Goal: Task Accomplishment & Management: Use online tool/utility

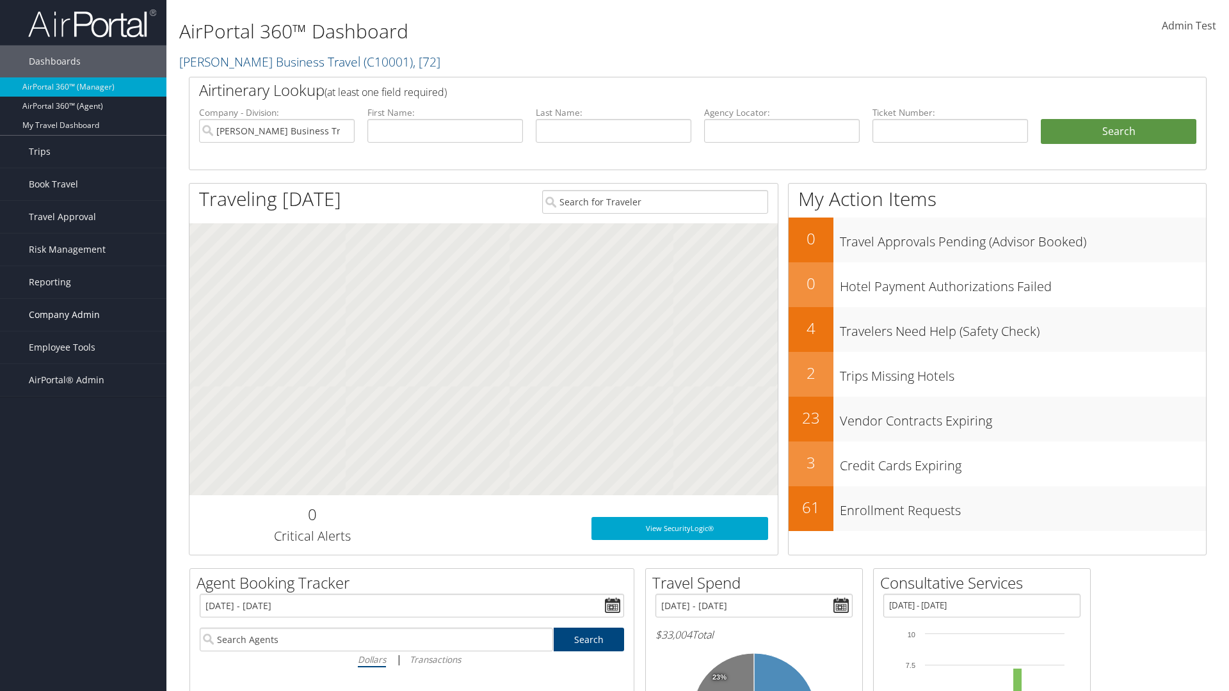
click at [83, 315] on span "Company Admin" at bounding box center [64, 315] width 71 height 32
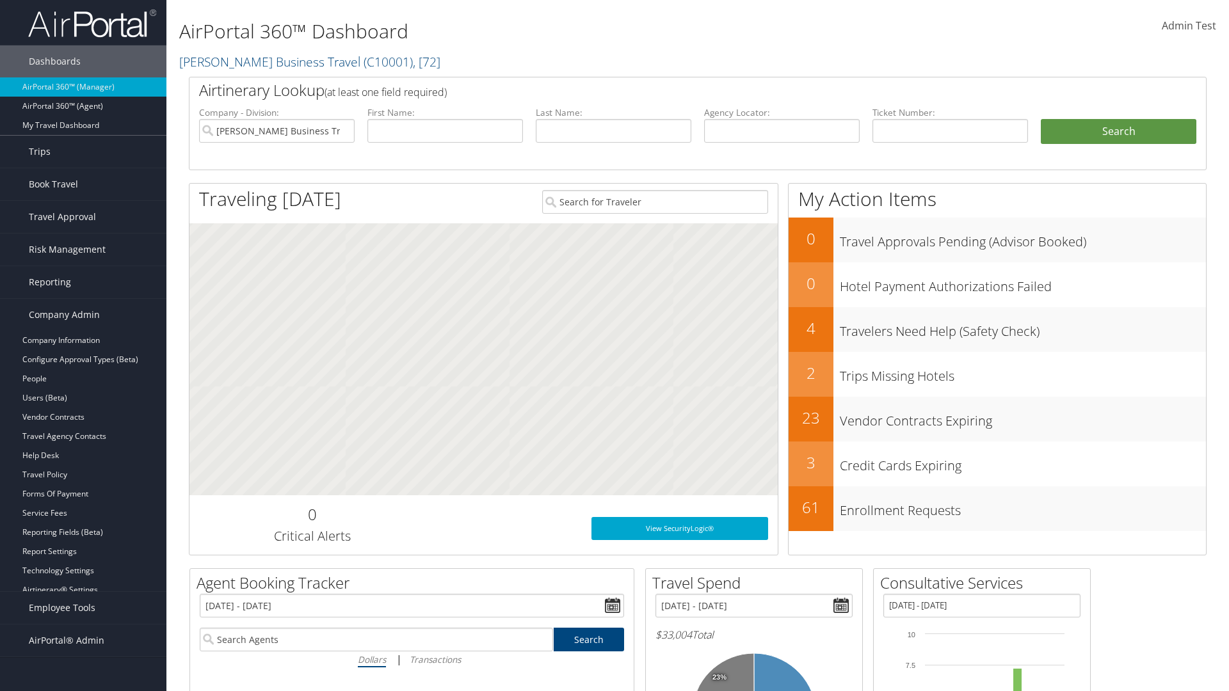
click at [83, 619] on link "Consultative Services" at bounding box center [83, 628] width 166 height 19
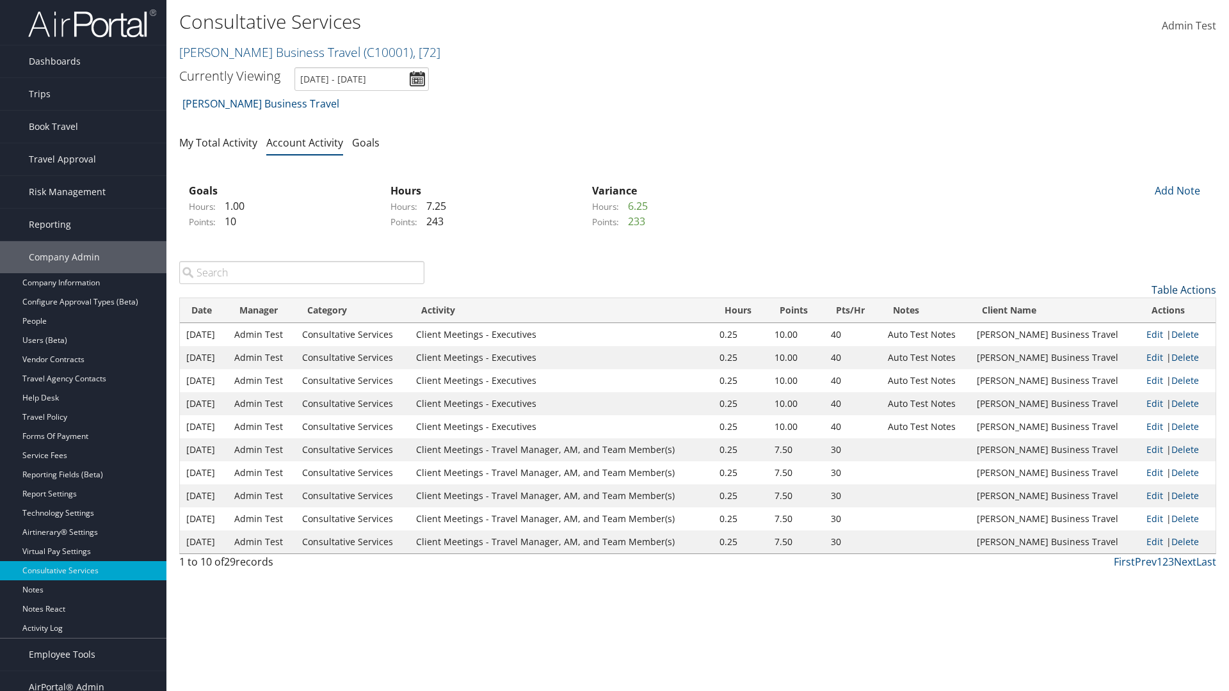
click at [1184, 290] on link "Table Actions" at bounding box center [1184, 290] width 65 height 14
click at [1131, 310] on link "New Record" at bounding box center [1131, 310] width 168 height 22
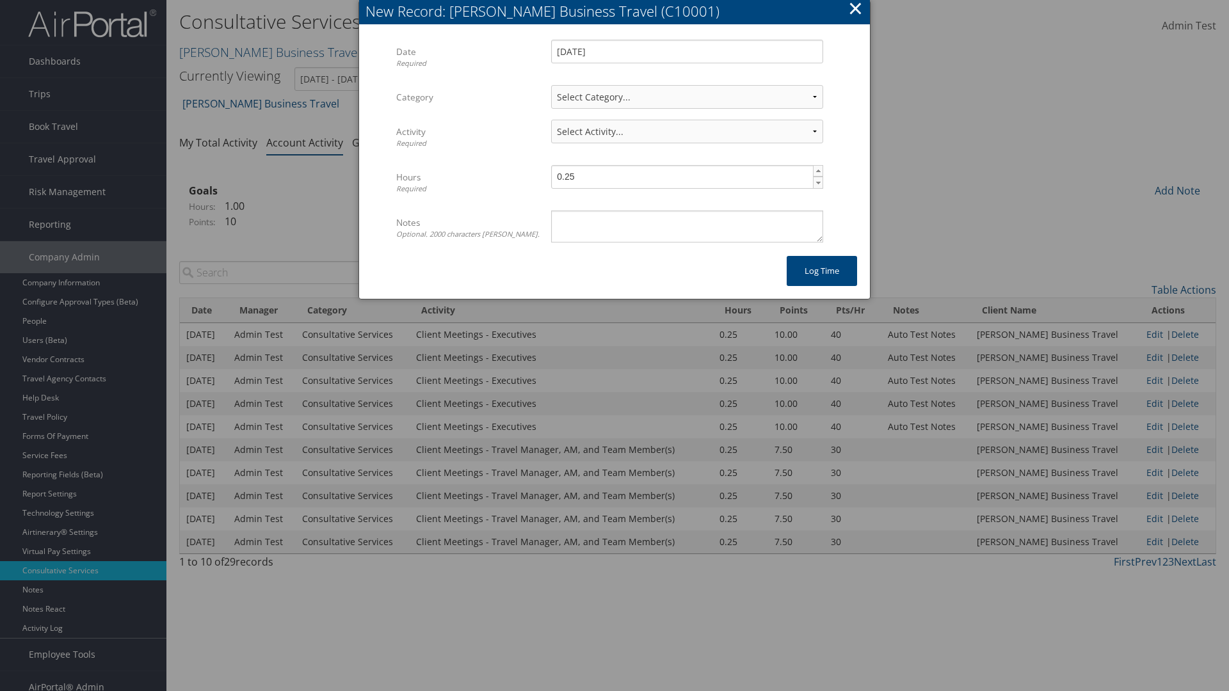
select select "2"
select select "239-1"
click at [687, 226] on textarea "Notes Optional. 2000 characters max." at bounding box center [687, 227] width 272 height 32
type textarea "Auto Test Notes"
click at [822, 271] on button "Log time" at bounding box center [822, 271] width 70 height 30
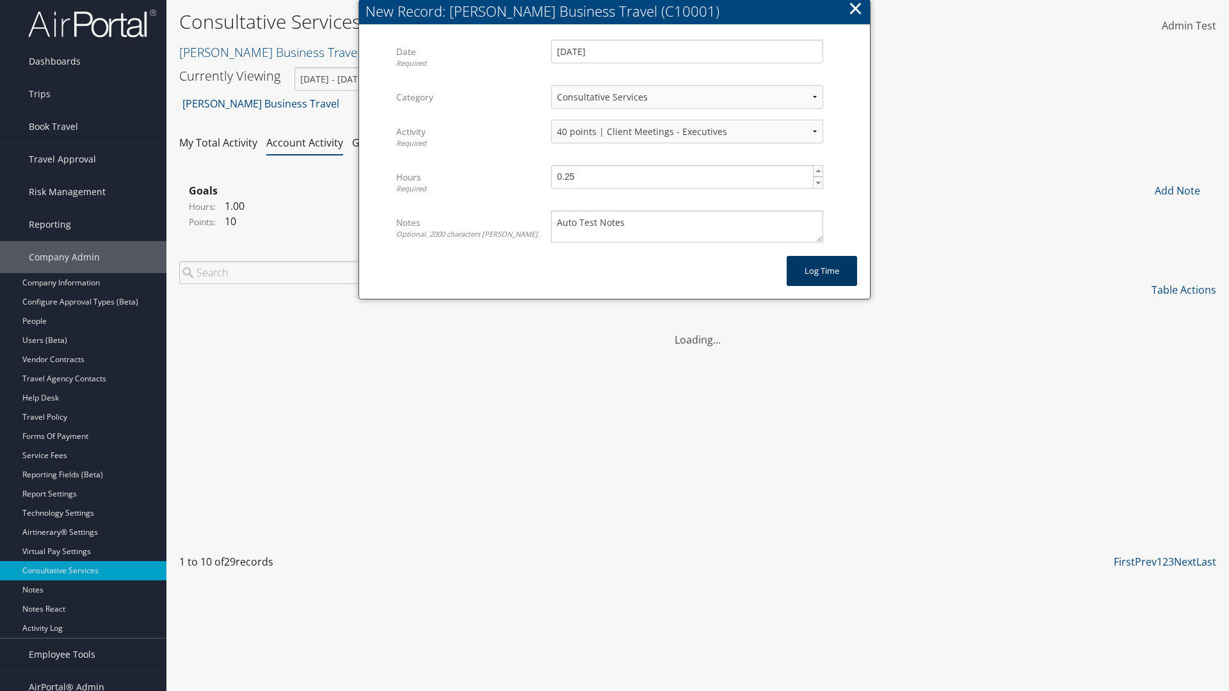
scroll to position [13, 0]
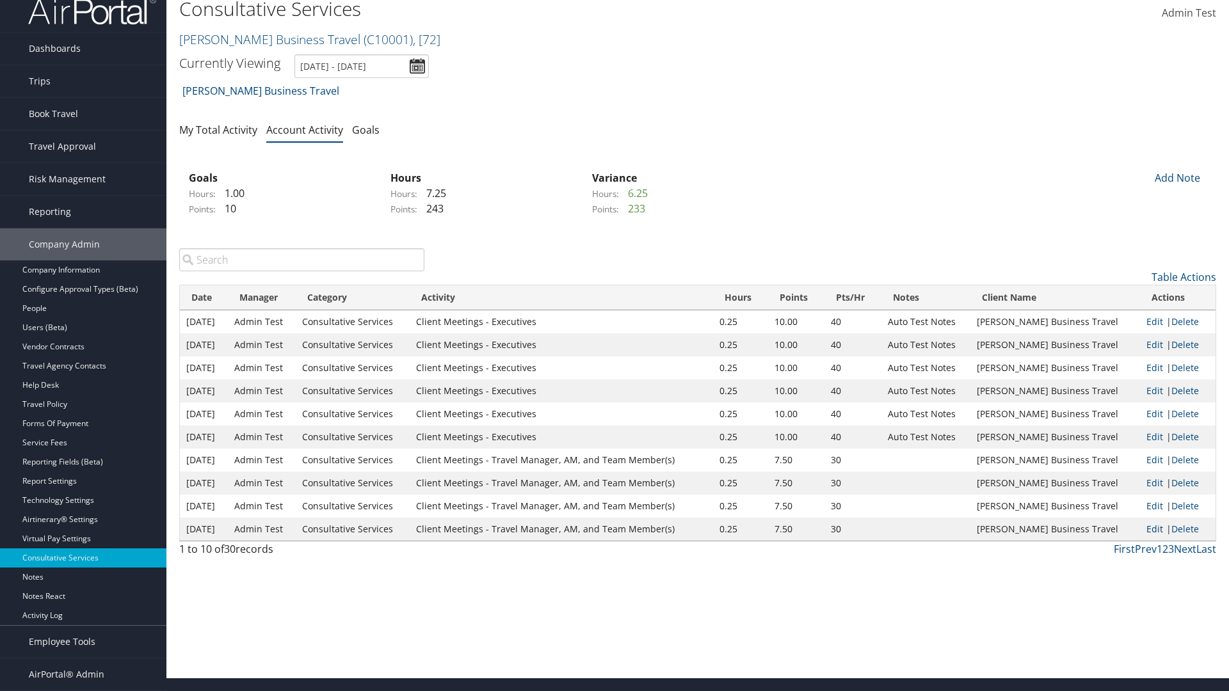
click at [1152, 529] on link "Edit" at bounding box center [1154, 529] width 17 height 12
select select "2"
select select "240-1"
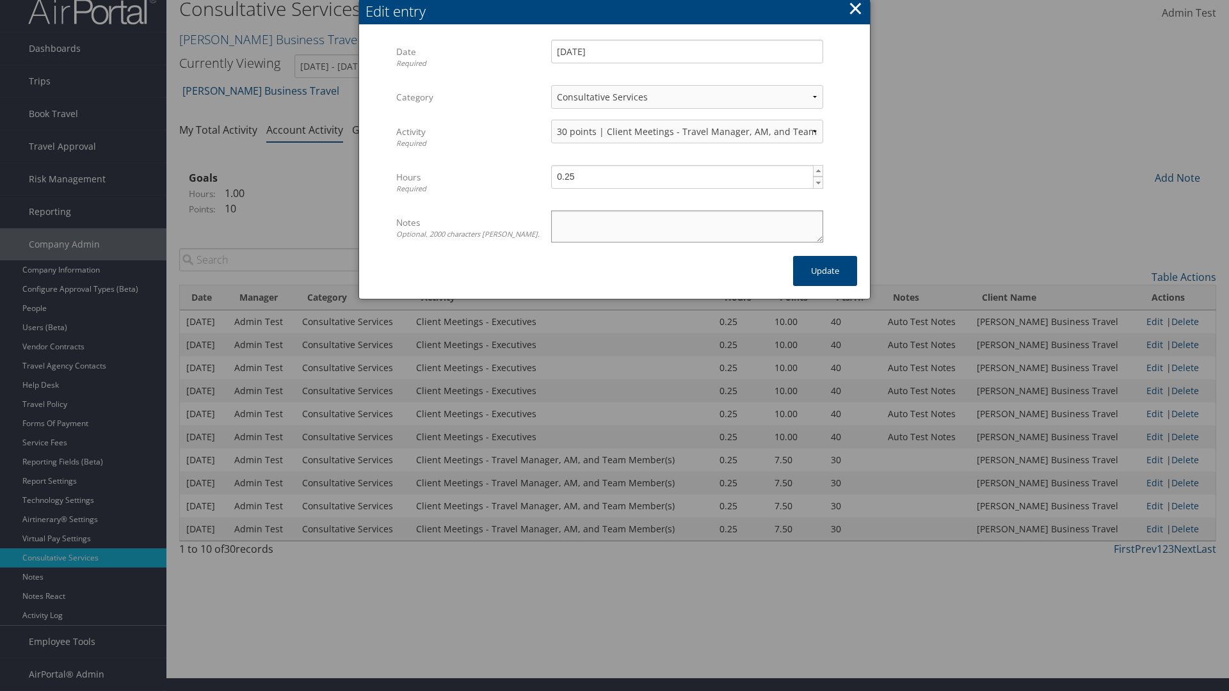
click at [687, 226] on textarea "Notes Optional. 2000 characters max." at bounding box center [687, 227] width 272 height 32
type textarea "Updated notes"
click at [825, 271] on button "Update" at bounding box center [825, 271] width 64 height 30
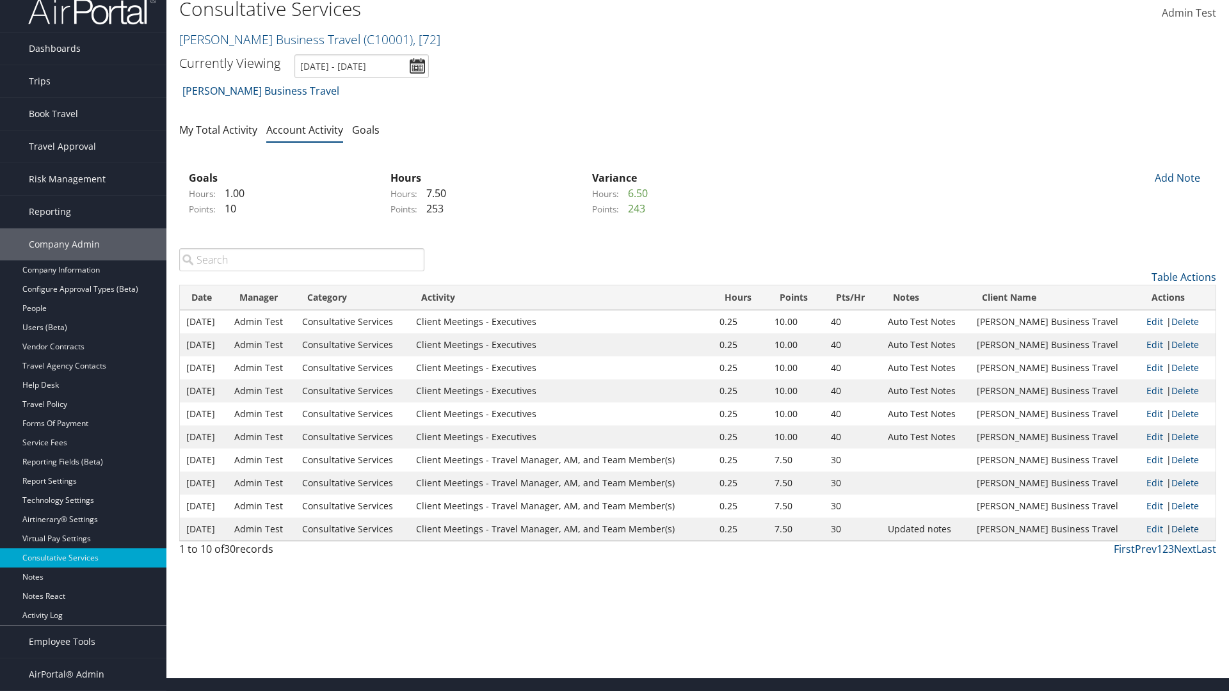
click at [1186, 529] on link "Delete" at bounding box center [1185, 529] width 28 height 12
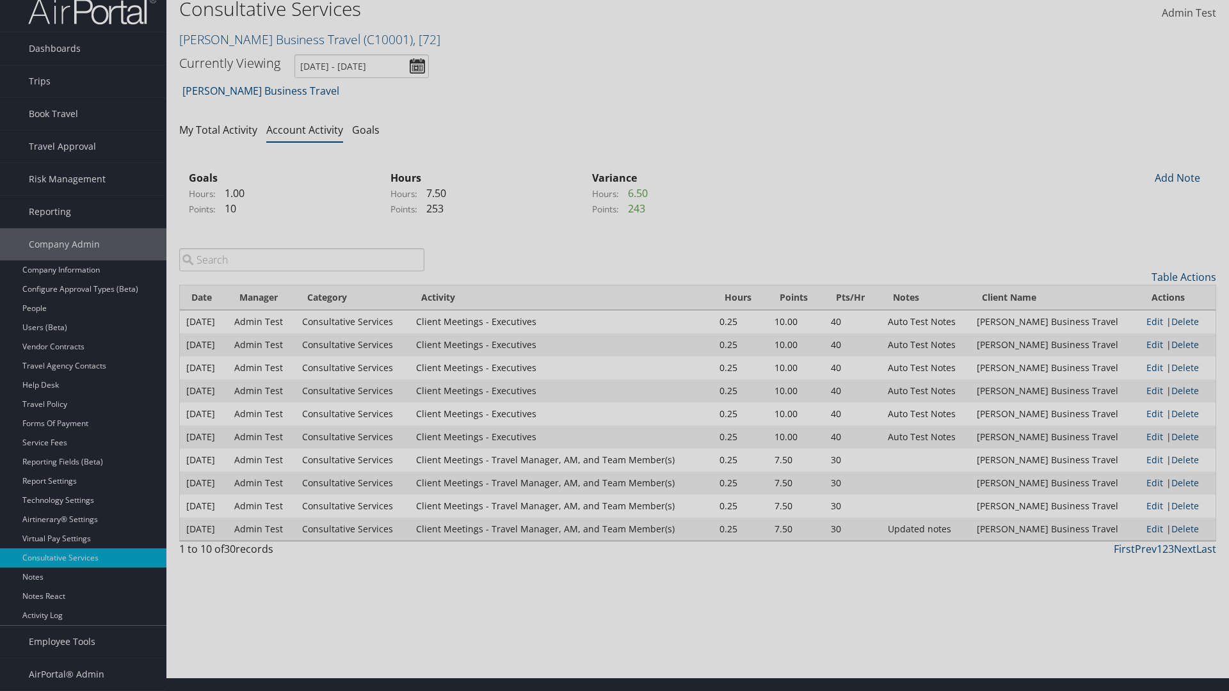
click at [0, 0] on button "Delete" at bounding box center [0, 0] width 0 height 0
